Goal: Navigation & Orientation: Find specific page/section

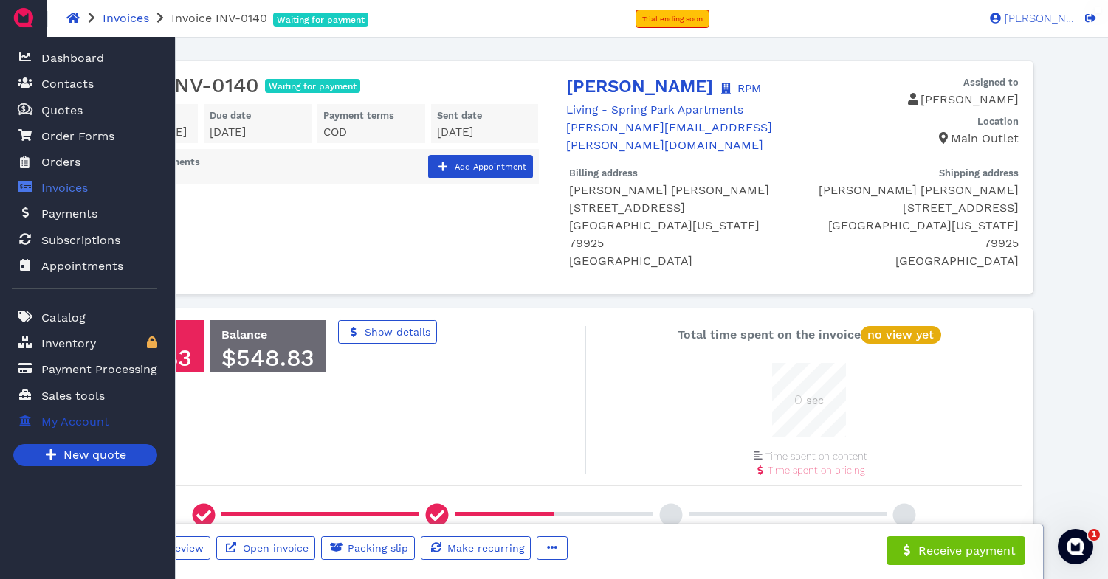
click at [53, 421] on span "My Account" at bounding box center [75, 422] width 68 height 18
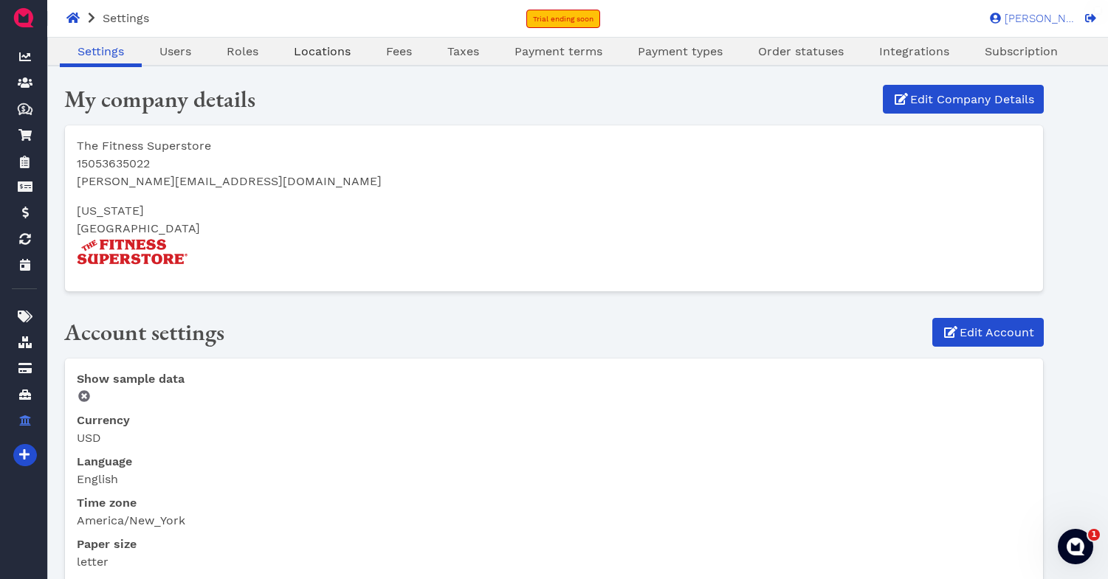
click at [320, 45] on span "Locations" at bounding box center [322, 51] width 57 height 14
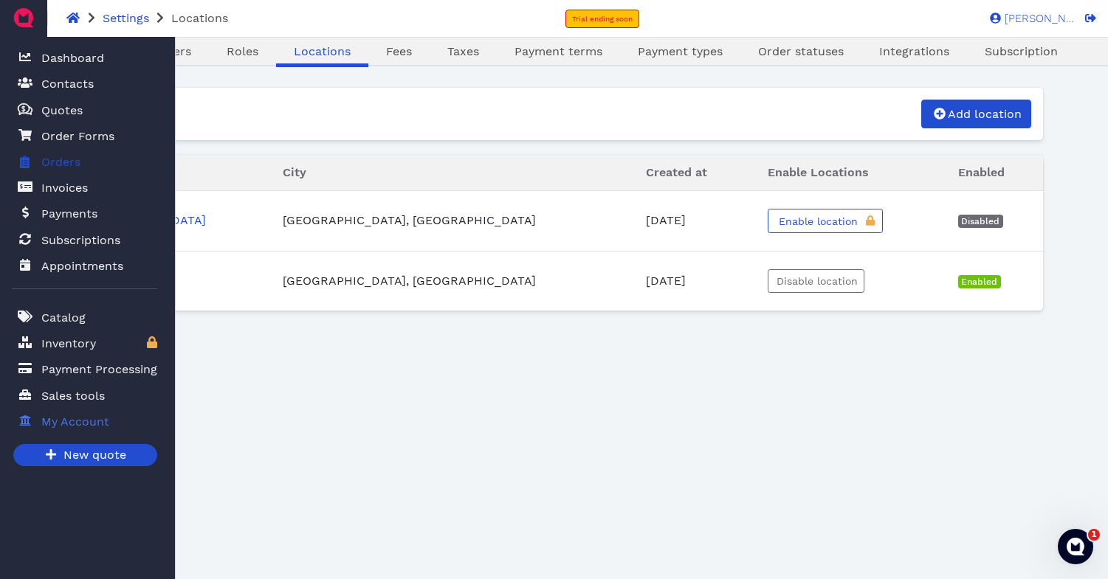
click at [69, 167] on span "Orders" at bounding box center [60, 163] width 39 height 18
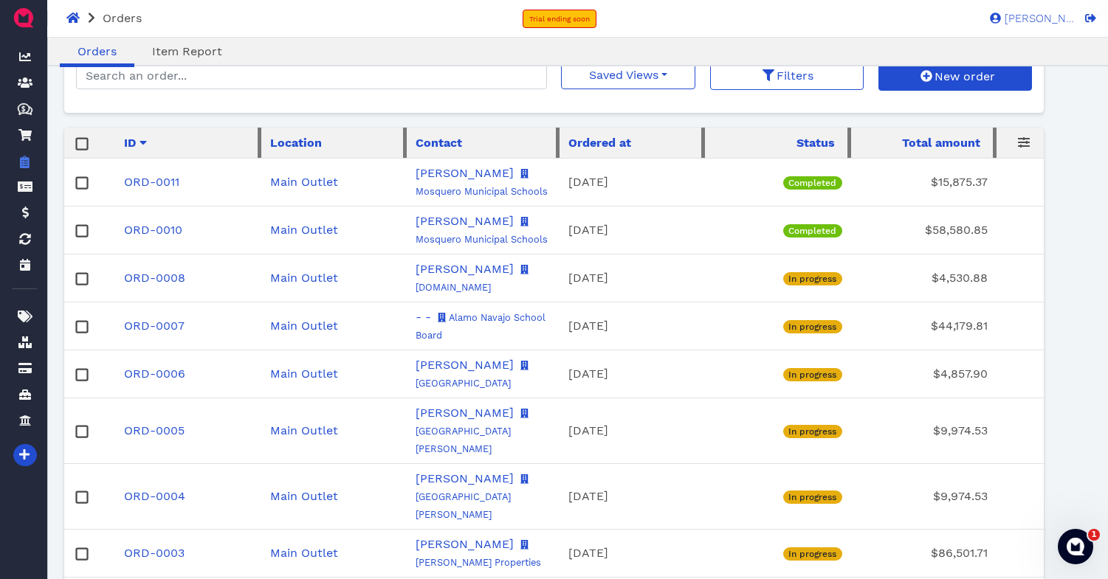
scroll to position [40, 0]
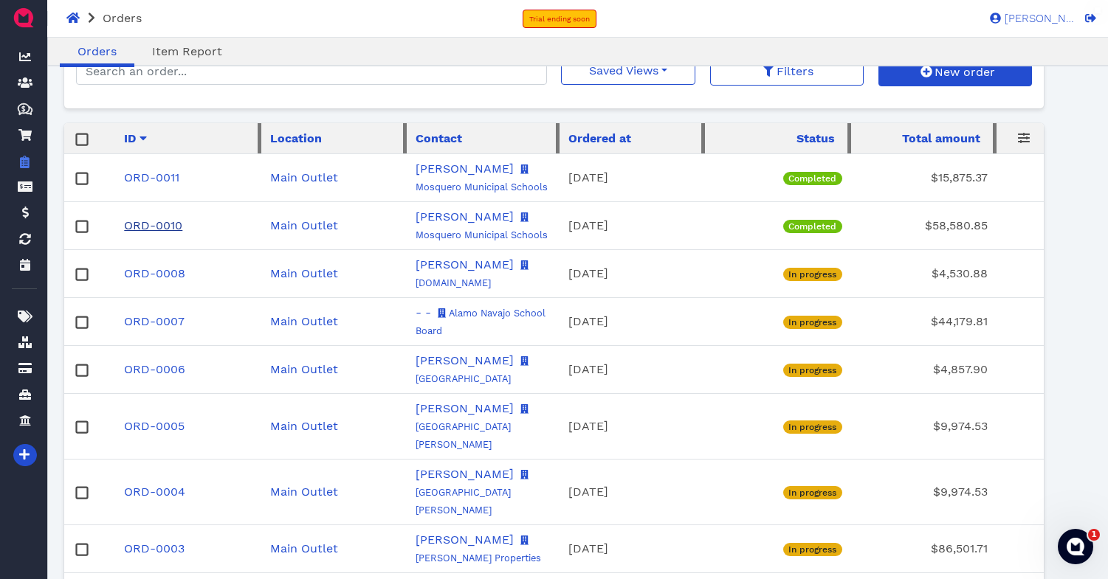
click at [161, 233] on link "ORD-0010" at bounding box center [153, 225] width 58 height 14
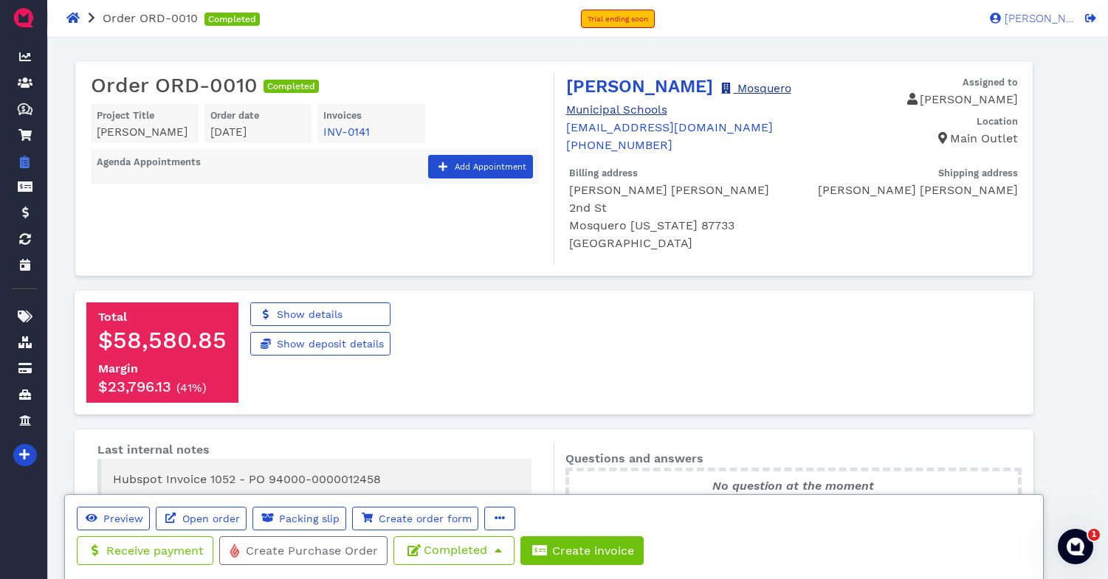
click at [636, 111] on link "Mosquero Municipal Schools" at bounding box center [678, 99] width 225 height 35
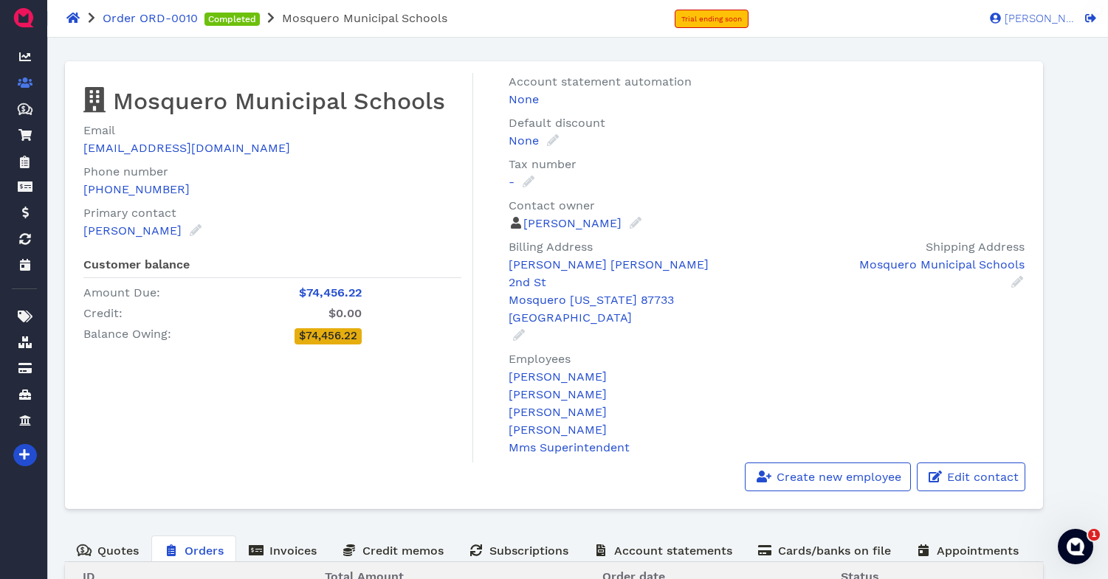
scroll to position [153, 0]
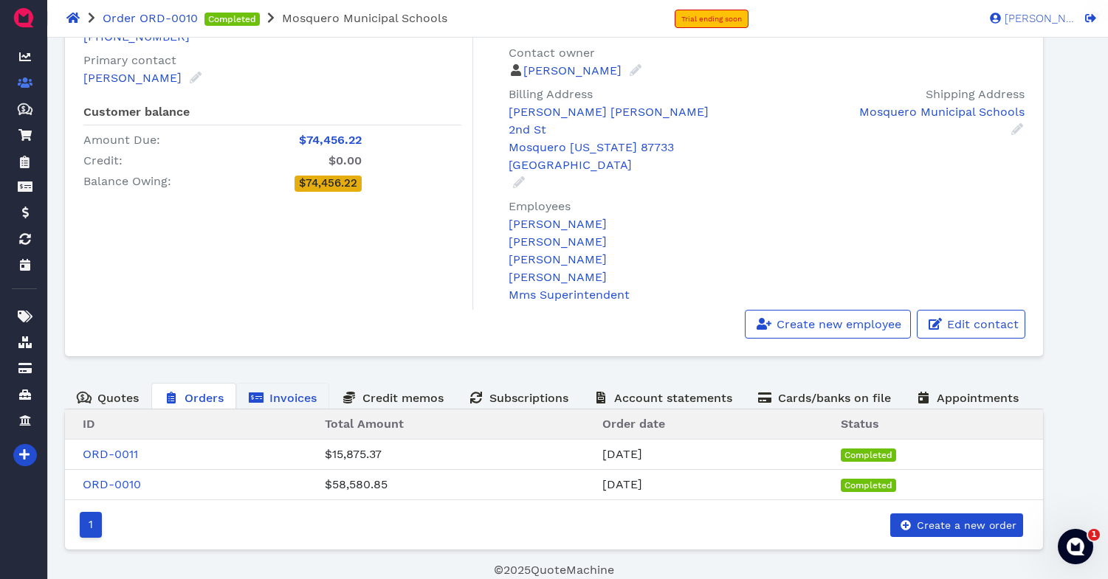
click at [288, 391] on span "Invoices" at bounding box center [292, 398] width 47 height 14
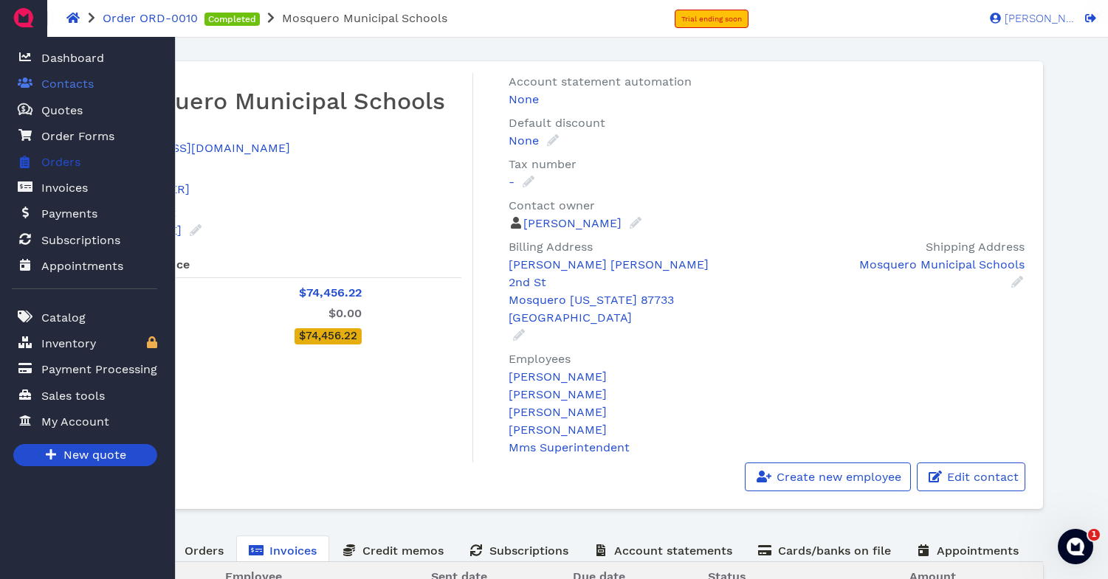
click at [63, 168] on span "Orders" at bounding box center [60, 163] width 39 height 18
